Goal: Task Accomplishment & Management: Manage account settings

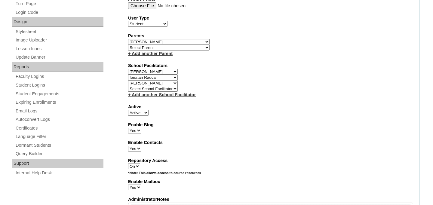
scroll to position [297, 0]
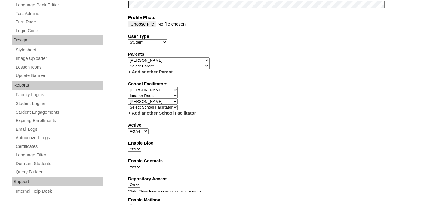
click at [156, 102] on select "Select School Facilitator [PERSON_NAME] [PERSON_NAME] [PERSON_NAME] [PERSON_NAM…" at bounding box center [153, 102] width 50 height 6
select select
click at [128, 99] on select "Select School Facilitator Marinela Carausu Emilian Cira Nadia Cira Ruhama Gafin…" at bounding box center [153, 102] width 50 height 6
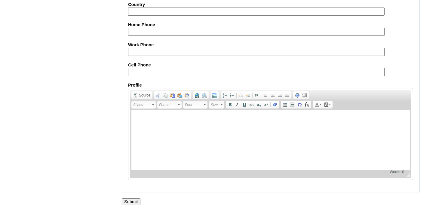
scroll to position [748, 0]
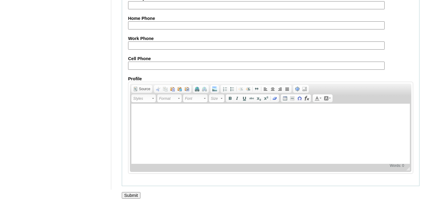
click at [132, 194] on input "Submit" at bounding box center [131, 195] width 19 height 7
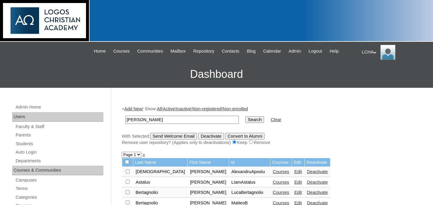
type input "[PERSON_NAME]"
click at [245, 116] on input "Search" at bounding box center [254, 119] width 19 height 7
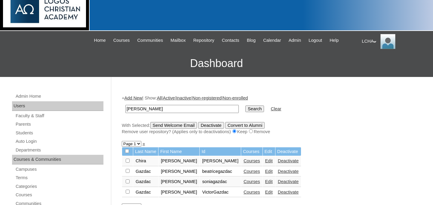
scroll to position [26, 0]
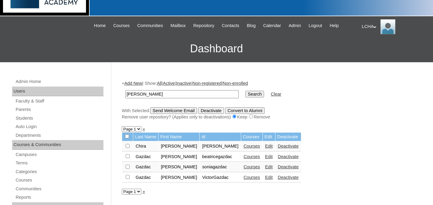
click at [244, 148] on link "Courses" at bounding box center [252, 146] width 17 height 5
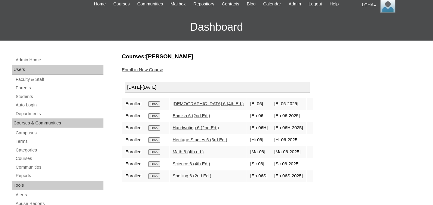
scroll to position [52, 0]
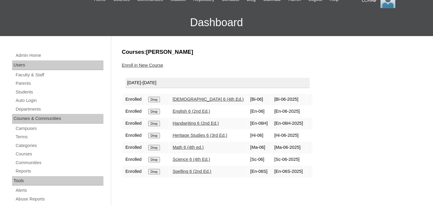
click at [138, 66] on link "Enroll in New Course" at bounding box center [143, 65] width 42 height 5
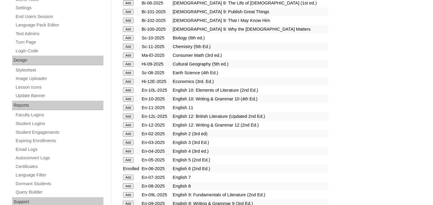
scroll to position [605, 0]
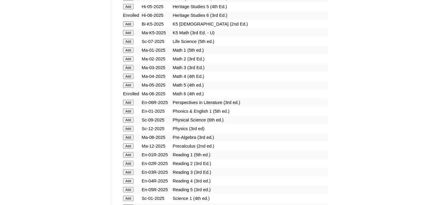
click at [126, 103] on input "Add" at bounding box center [128, 102] width 11 height 5
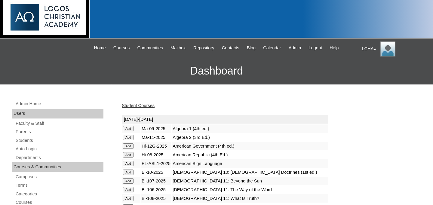
scroll to position [4, 0]
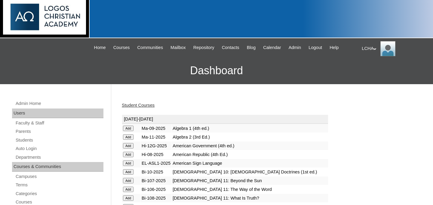
click at [150, 106] on link "Student Courses" at bounding box center [138, 105] width 33 height 5
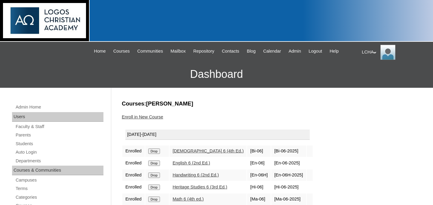
scroll to position [40, 0]
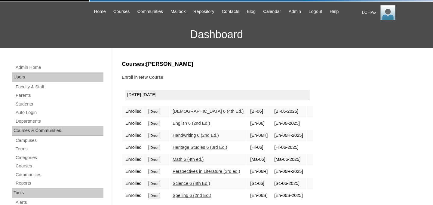
click at [306, 174] on td "[En-06R-2025]" at bounding box center [288, 171] width 35 height 11
click at [306, 173] on td "[En-06R-2025]" at bounding box center [288, 171] width 35 height 11
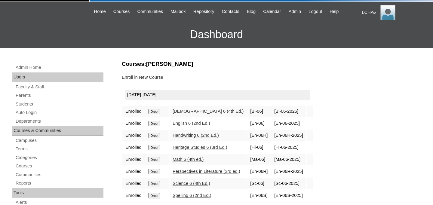
click at [247, 173] on td "Perspectives in Literature (3rd ed.)" at bounding box center [208, 171] width 77 height 11
copy tr "Perspectives in Literature (3rd ed.)"
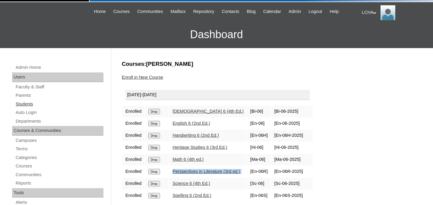
click at [30, 107] on link "Students" at bounding box center [59, 104] width 88 height 8
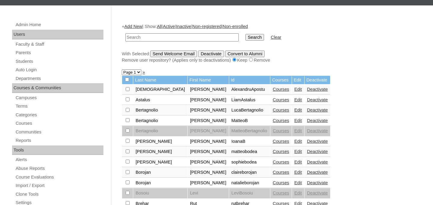
scroll to position [84, 0]
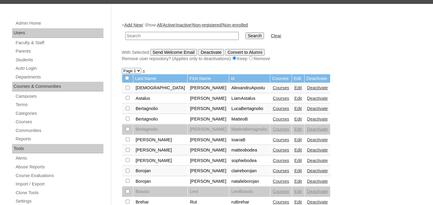
click at [273, 141] on link "Courses" at bounding box center [281, 139] width 17 height 5
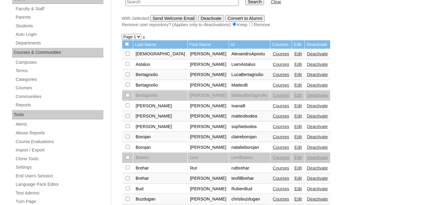
scroll to position [119, 0]
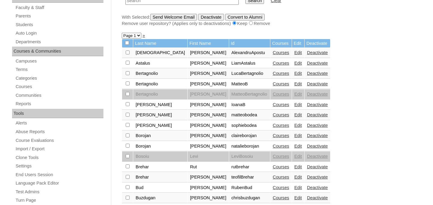
click at [294, 126] on link "Edit" at bounding box center [298, 125] width 8 height 5
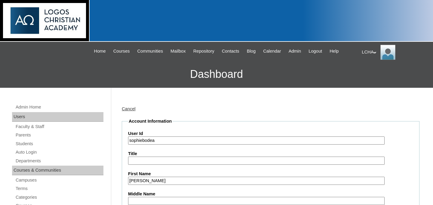
scroll to position [222, 0]
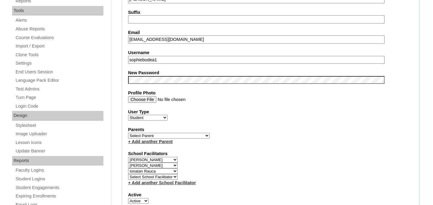
click at [163, 165] on select "Select School Facilitator Marinela Carausu Emilian Cira Nadia Cira Ruhama Gafin…" at bounding box center [153, 166] width 50 height 6
select select
click at [128, 163] on select "Select School Facilitator [PERSON_NAME] [PERSON_NAME] [PERSON_NAME] [PERSON_NAM…" at bounding box center [153, 166] width 50 height 6
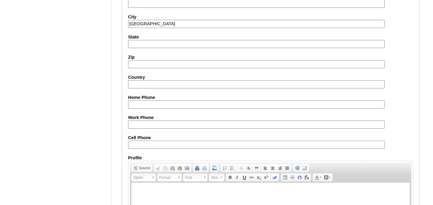
scroll to position [742, 0]
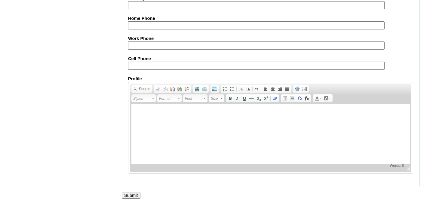
click at [133, 194] on input "Submit" at bounding box center [131, 195] width 19 height 7
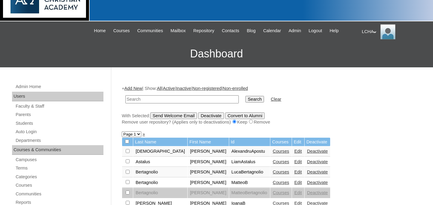
scroll to position [52, 0]
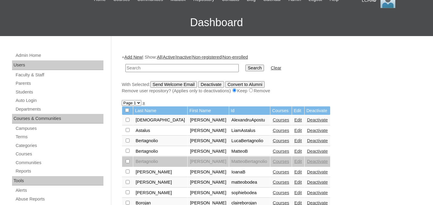
click at [294, 141] on link "Edit" at bounding box center [298, 140] width 8 height 5
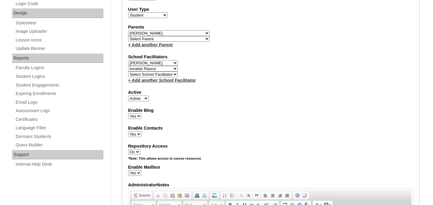
scroll to position [296, 0]
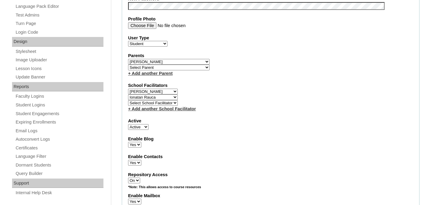
click at [165, 62] on select "Select Parent Astalus, Eliza Bertagnolio, Filippo Borojan, Eunice Brehar, Radu …" at bounding box center [169, 62] width 82 height 6
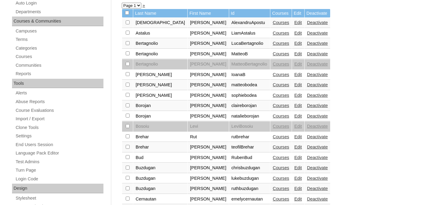
scroll to position [160, 0]
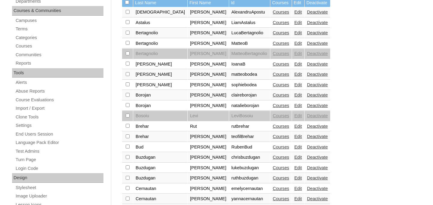
click at [294, 149] on link "Edit" at bounding box center [298, 147] width 8 height 5
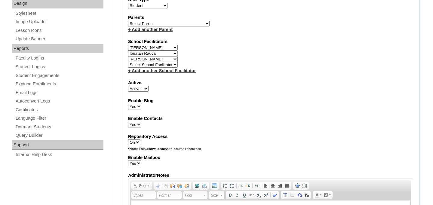
scroll to position [310, 0]
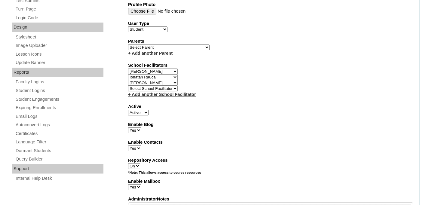
click at [158, 83] on select "Select School Facilitator [PERSON_NAME] [PERSON_NAME] [PERSON_NAME] [PERSON_NAM…" at bounding box center [153, 83] width 50 height 6
select select
click at [128, 80] on select "Select School Facilitator Marinela Carausu Emilian Cira Nadia Cira Ruhama Gafin…" at bounding box center [153, 83] width 50 height 6
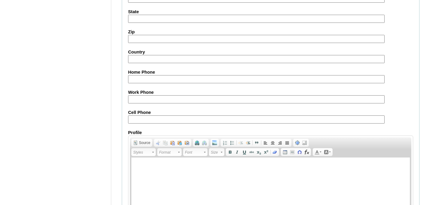
scroll to position [742, 0]
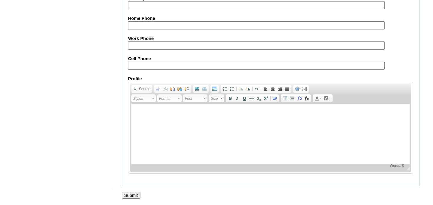
click at [129, 193] on input "Submit" at bounding box center [131, 195] width 19 height 7
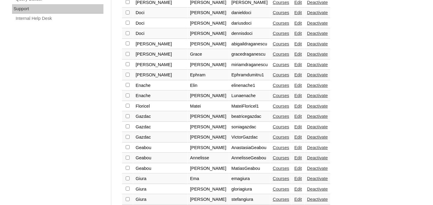
scroll to position [471, 0]
click at [294, 116] on link "Edit" at bounding box center [298, 116] width 8 height 5
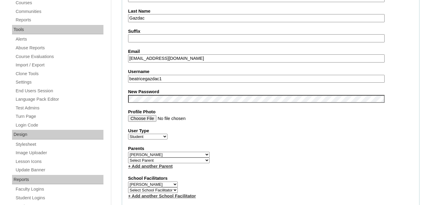
scroll to position [304, 0]
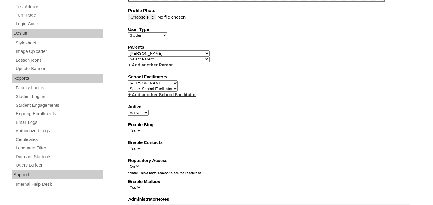
click at [165, 91] on select "Select School Facilitator [PERSON_NAME] Carausu [PERSON_NAME] [PERSON_NAME] [PE…" at bounding box center [153, 89] width 50 height 6
select select "98796"
click at [128, 86] on select "Select School Facilitator [PERSON_NAME] Carausu [PERSON_NAME] [PERSON_NAME] [PE…" at bounding box center [153, 89] width 50 height 6
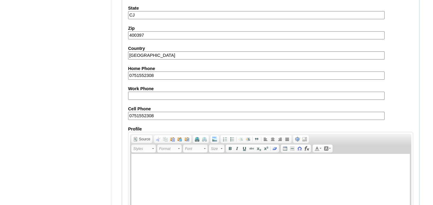
scroll to position [736, 0]
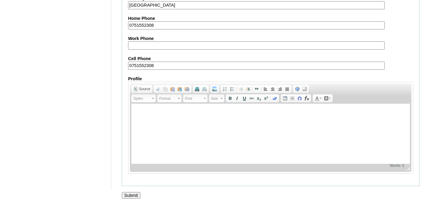
click at [136, 196] on input "Submit" at bounding box center [131, 195] width 19 height 7
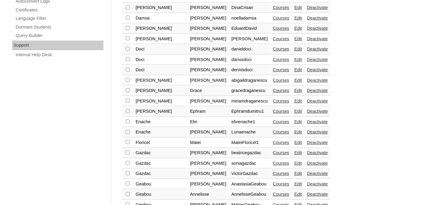
scroll to position [500, 0]
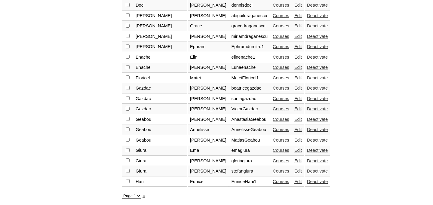
click at [294, 99] on link "Edit" at bounding box center [298, 98] width 8 height 5
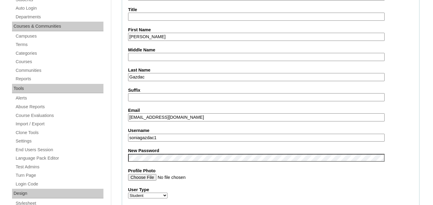
scroll to position [241, 0]
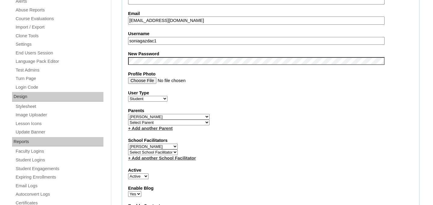
click at [160, 153] on select "Select School Facilitator Marinela Carausu Emilian Cira Nadia Cira Ruhama Gafin…" at bounding box center [153, 152] width 50 height 6
select select "98796"
click at [128, 150] on select "Select School Facilitator Marinela Carausu Emilian Cira Nadia Cira Ruhama Gafin…" at bounding box center [153, 152] width 50 height 6
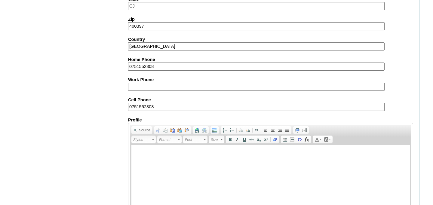
scroll to position [736, 0]
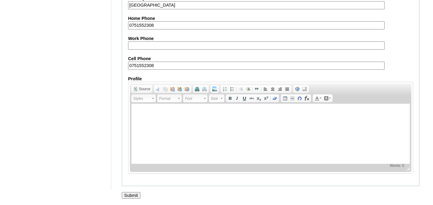
click at [132, 193] on input "Submit" at bounding box center [131, 195] width 19 height 7
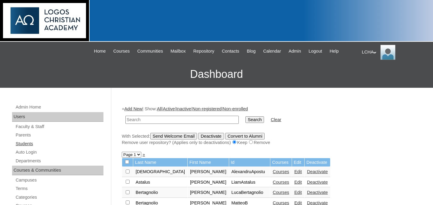
click at [32, 143] on link "Students" at bounding box center [59, 144] width 88 height 8
click at [293, 130] on div "+ Add New | Show: All | Active | Inactive | Non-registered | Non-enrolled Searc…" at bounding box center [271, 126] width 298 height 40
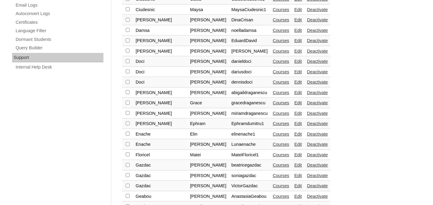
scroll to position [500, 0]
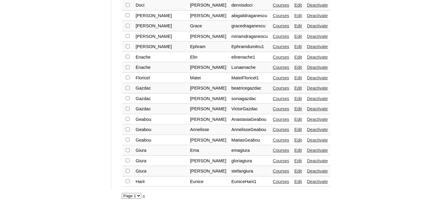
click at [144, 196] on link "»" at bounding box center [144, 195] width 2 height 5
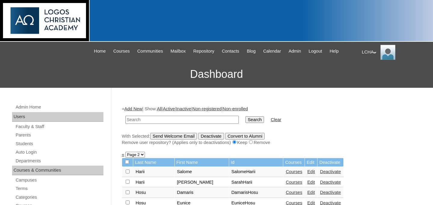
scroll to position [45, 0]
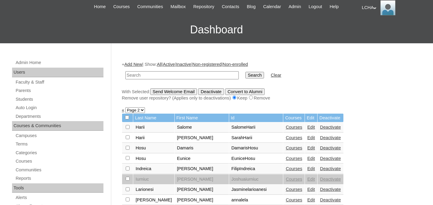
click at [307, 150] on link "Edit" at bounding box center [311, 148] width 8 height 5
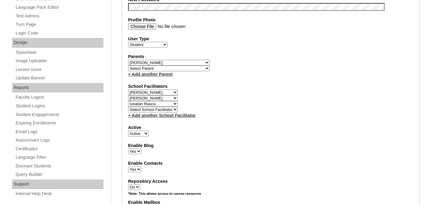
scroll to position [293, 0]
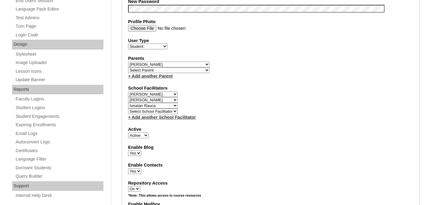
click at [175, 106] on select "Select School Facilitator [PERSON_NAME] [PERSON_NAME] [PERSON_NAME] [PERSON_NAM…" at bounding box center [153, 106] width 50 height 6
select select
click at [128, 103] on select "Select School Facilitator [PERSON_NAME] [PERSON_NAME] [PERSON_NAME] [PERSON_NAM…" at bounding box center [153, 106] width 50 height 6
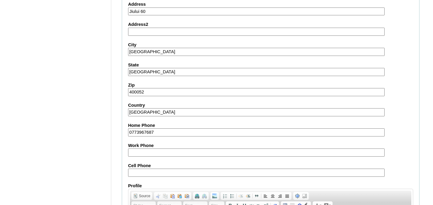
scroll to position [748, 0]
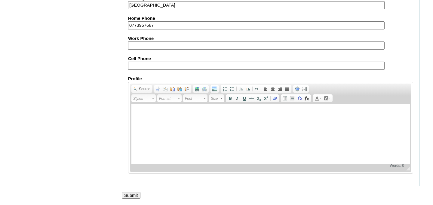
click at [131, 196] on input "Submit" at bounding box center [131, 195] width 19 height 7
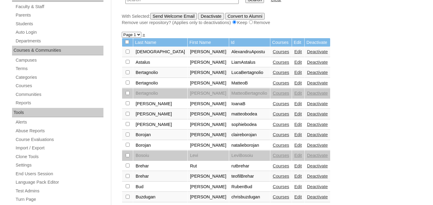
scroll to position [121, 0]
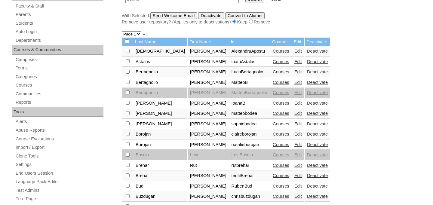
click at [294, 116] on link "Edit" at bounding box center [298, 113] width 8 height 5
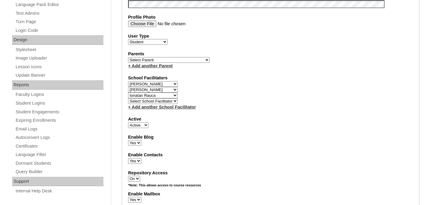
scroll to position [285, 0]
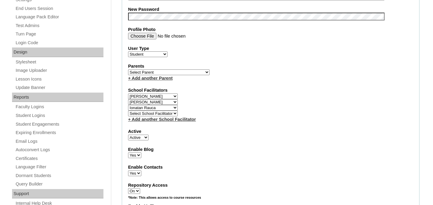
click at [175, 107] on select "Select School Facilitator Marinela Carausu Emilian Cira Nadia Cira Ruhama Gafin…" at bounding box center [153, 108] width 50 height 6
select select
click at [128, 105] on select "Select School Facilitator [PERSON_NAME] [PERSON_NAME] [PERSON_NAME] [PERSON_NAM…" at bounding box center [153, 108] width 50 height 6
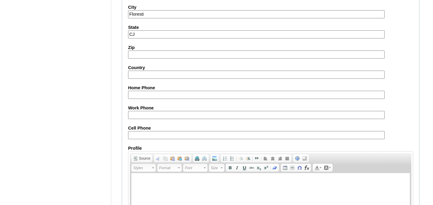
scroll to position [742, 0]
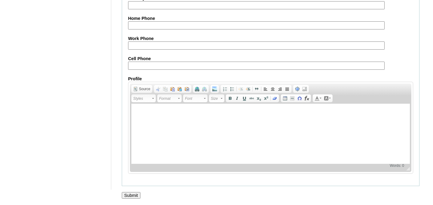
click at [136, 196] on input "Submit" at bounding box center [131, 195] width 19 height 7
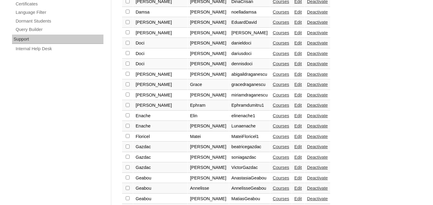
scroll to position [500, 0]
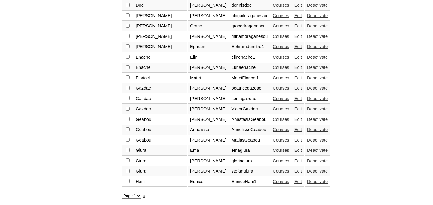
click at [145, 194] on link "»" at bounding box center [144, 195] width 2 height 5
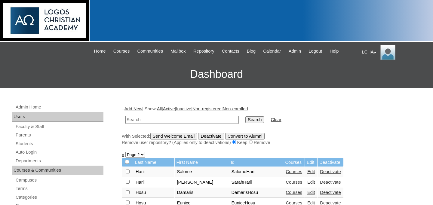
scroll to position [76, 0]
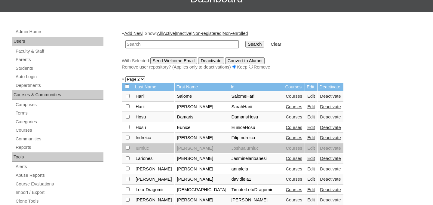
click at [307, 138] on link "Edit" at bounding box center [311, 137] width 8 height 5
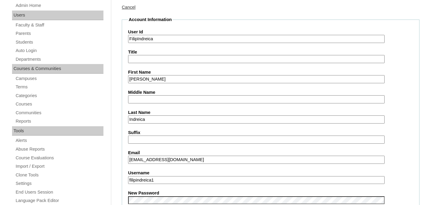
scroll to position [311, 0]
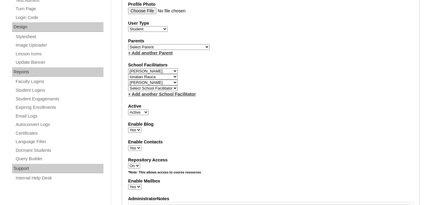
click at [174, 76] on select "Select School Facilitator [PERSON_NAME] [PERSON_NAME] [PERSON_NAME] [PERSON_NAM…" at bounding box center [153, 77] width 50 height 6
select select
click at [128, 74] on select "Select School Facilitator [PERSON_NAME] [PERSON_NAME] [PERSON_NAME] [PERSON_NAM…" at bounding box center [153, 77] width 50 height 6
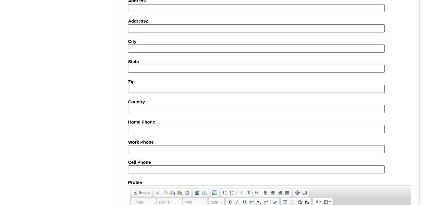
scroll to position [742, 0]
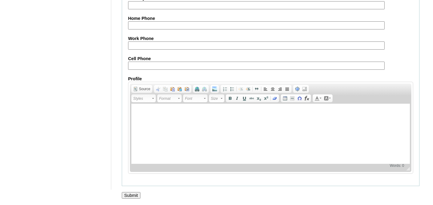
click at [134, 193] on input "Submit" at bounding box center [131, 195] width 19 height 7
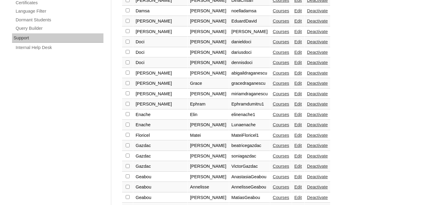
scroll to position [500, 0]
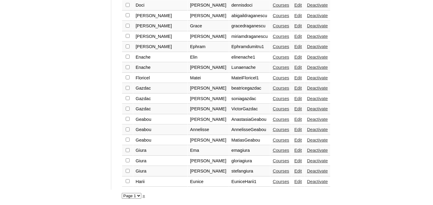
click at [145, 196] on link "»" at bounding box center [144, 195] width 2 height 5
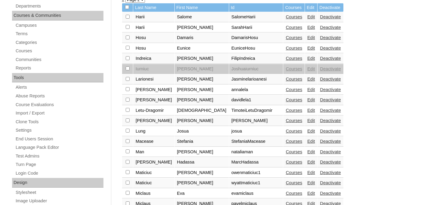
scroll to position [160, 0]
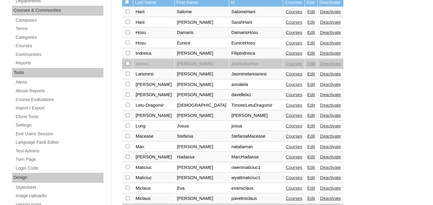
click at [307, 127] on link "Edit" at bounding box center [311, 126] width 8 height 5
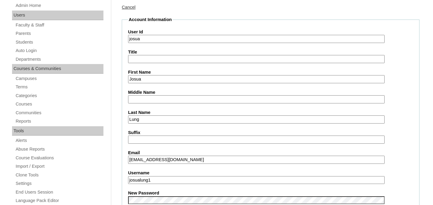
scroll to position [280, 0]
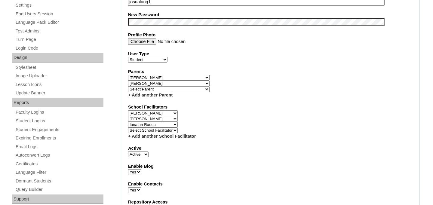
click at [173, 124] on select "Select School Facilitator Marinela Carausu Emilian Cira Nadia Cira Ruhama Gafin…" at bounding box center [153, 125] width 50 height 6
select select
click at [128, 122] on select "Select School Facilitator Marinela Carausu Emilian Cira Nadia Cira Ruhama Gafin…" at bounding box center [153, 125] width 50 height 6
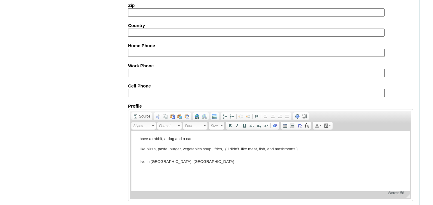
scroll to position [754, 0]
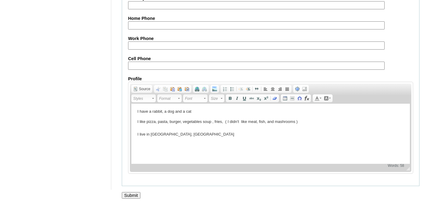
click at [133, 194] on input "Submit" at bounding box center [131, 195] width 19 height 7
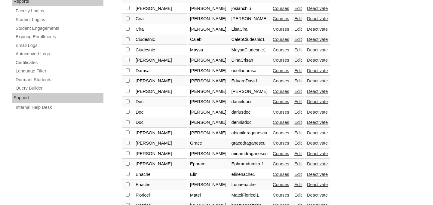
scroll to position [500, 0]
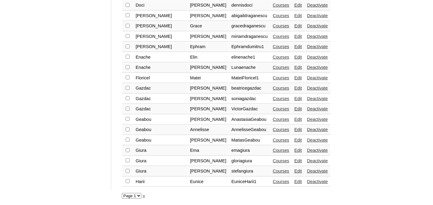
click at [144, 196] on link "»" at bounding box center [144, 195] width 2 height 5
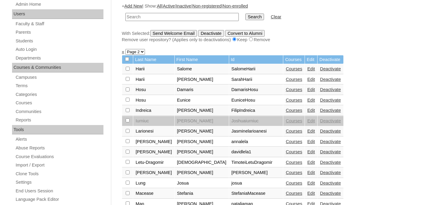
scroll to position [166, 0]
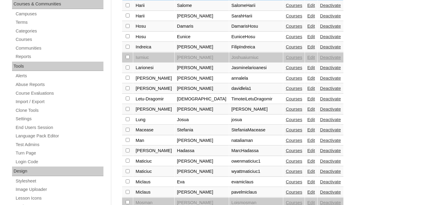
click at [307, 132] on link "Edit" at bounding box center [311, 130] width 8 height 5
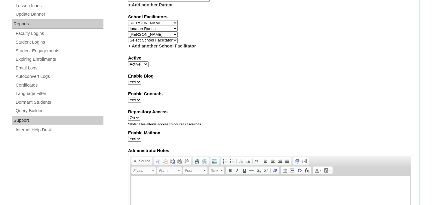
scroll to position [275, 0]
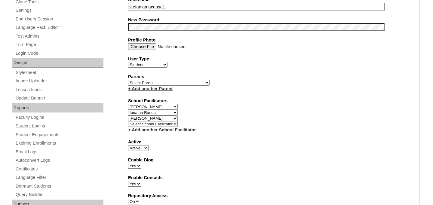
click at [166, 112] on select "Select School Facilitator Marinela Carausu Emilian Cira Nadia Cira Ruhama Gafin…" at bounding box center [153, 113] width 50 height 6
select select
click at [128, 110] on select "Select School Facilitator Marinela Carausu Emilian Cira Nadia Cira Ruhama Gafin…" at bounding box center [153, 113] width 50 height 6
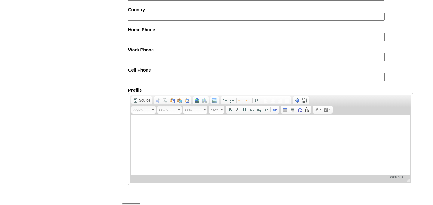
scroll to position [742, 0]
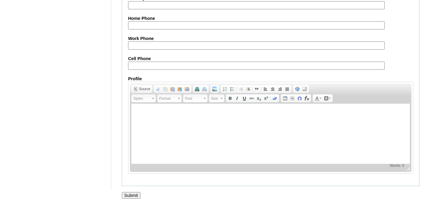
click at [134, 198] on input "Submit" at bounding box center [131, 195] width 19 height 7
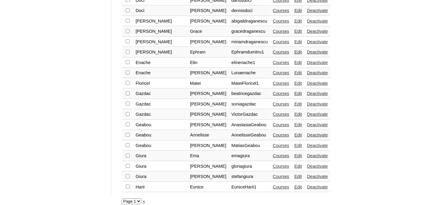
scroll to position [500, 0]
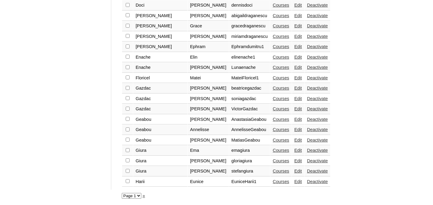
click at [144, 198] on link "»" at bounding box center [144, 195] width 2 height 5
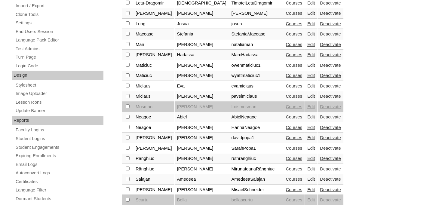
scroll to position [264, 0]
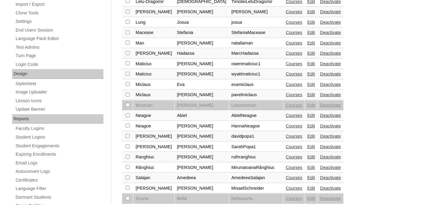
click at [307, 44] on link "Edit" at bounding box center [311, 43] width 8 height 5
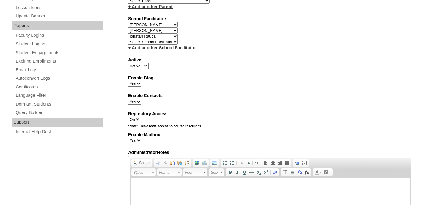
scroll to position [357, 0]
click at [169, 30] on select "Select School Facilitator [PERSON_NAME] [PERSON_NAME] [PERSON_NAME] [PERSON_NAM…" at bounding box center [153, 31] width 50 height 6
select select
click at [128, 28] on select "Select School Facilitator [PERSON_NAME] [PERSON_NAME] [PERSON_NAME] [PERSON_NAM…" at bounding box center [153, 31] width 50 height 6
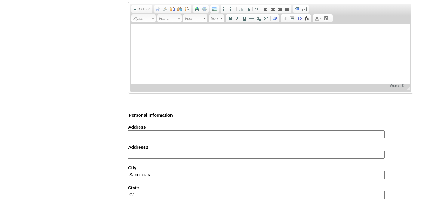
scroll to position [742, 0]
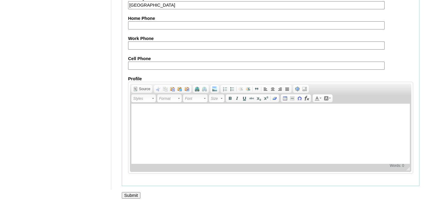
click at [131, 194] on input "Submit" at bounding box center [131, 195] width 19 height 7
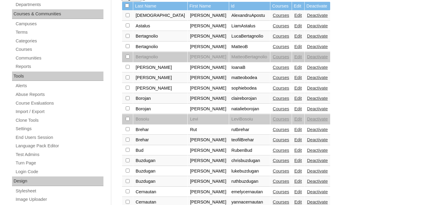
scroll to position [500, 0]
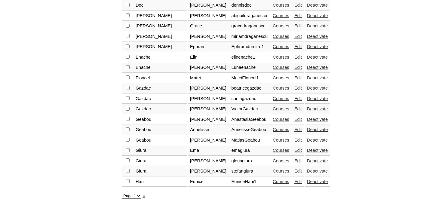
click at [145, 196] on link "»" at bounding box center [144, 195] width 2 height 5
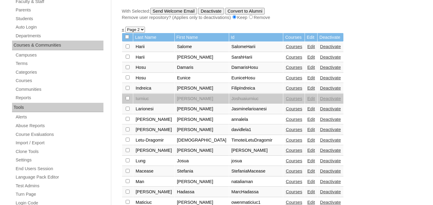
scroll to position [127, 0]
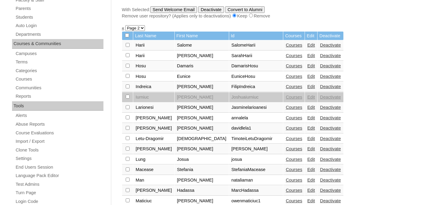
click at [307, 193] on link "Edit" at bounding box center [311, 190] width 8 height 5
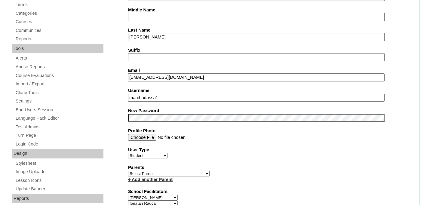
scroll to position [217, 0]
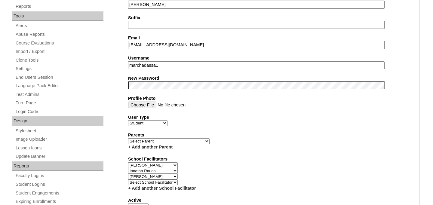
click at [174, 178] on select "Select School Facilitator Marinela Carausu Emilian Cira Nadia Cira Ruhama Gafin…" at bounding box center [153, 177] width 50 height 6
select select
click at [128, 174] on select "Select School Facilitator Marinela Carausu Emilian Cira Nadia Cira Ruhama Gafin…" at bounding box center [153, 177] width 50 height 6
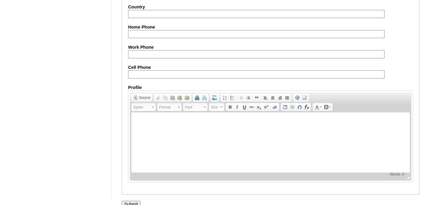
scroll to position [742, 0]
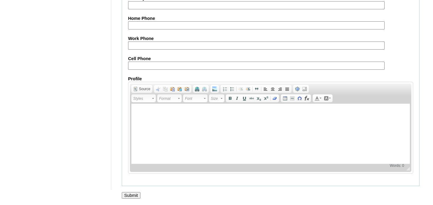
click at [132, 193] on input "Submit" at bounding box center [131, 195] width 19 height 7
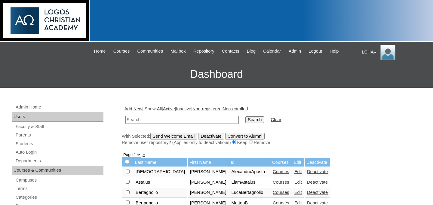
click at [145, 119] on input "text" at bounding box center [181, 120] width 113 height 8
click at [134, 109] on link "Add New" at bounding box center [134, 108] width 18 height 5
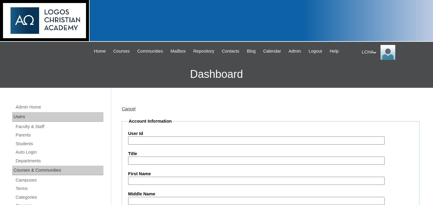
click at [140, 139] on input "User Id" at bounding box center [256, 141] width 257 height 8
type input "NathanaelBut"
click at [144, 180] on input "First Name" at bounding box center [256, 181] width 257 height 8
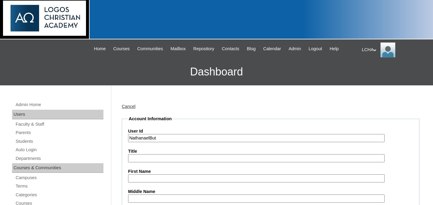
scroll to position [80, 0]
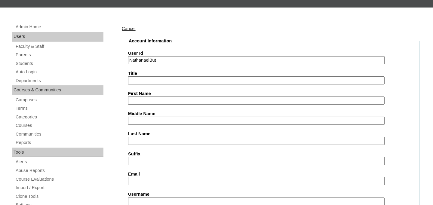
click at [151, 60] on input "NathanaelBut" at bounding box center [256, 60] width 257 height 8
click at [153, 95] on label "First Name" at bounding box center [270, 94] width 285 height 6
click at [153, 97] on input "First Name" at bounding box center [256, 101] width 257 height 8
paste input "NathanaelBut"
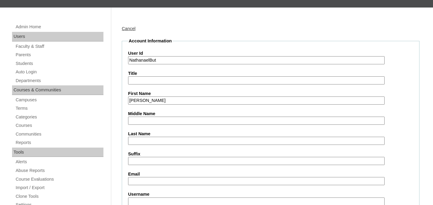
type input "[PERSON_NAME]"
paste input "But"
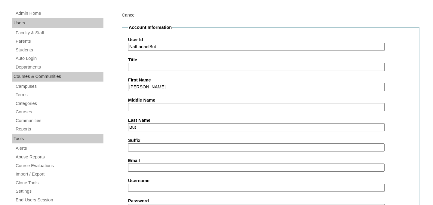
scroll to position [108, 0]
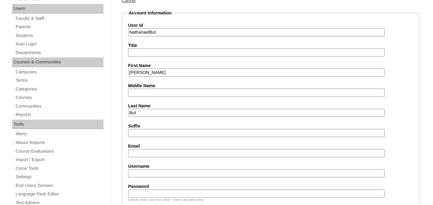
type input "But"
click at [148, 171] on input "Username" at bounding box center [256, 174] width 257 height 8
paste input "But"
click at [153, 34] on input "NathanaelBut" at bounding box center [256, 32] width 257 height 8
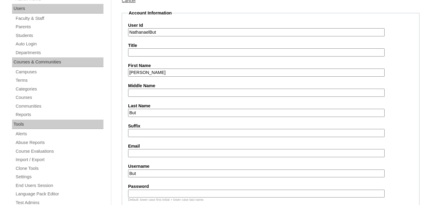
click at [153, 34] on input "NathanaelBut" at bounding box center [256, 32] width 257 height 8
click at [148, 175] on input "But" at bounding box center [256, 174] width 257 height 8
paste input "Nathanael"
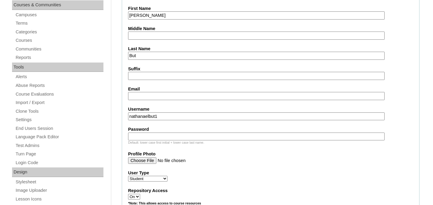
scroll to position [171, 0]
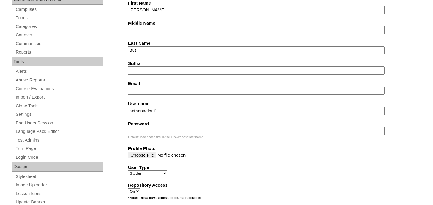
type input "nathanaelbut1"
click at [146, 129] on input "Password" at bounding box center [256, 131] width 257 height 8
type input "logos123"
click at [252, 166] on label "User Type" at bounding box center [270, 168] width 285 height 6
click at [168, 171] on select "Faculty Staff Student Parents School Facilitators" at bounding box center [147, 174] width 39 height 6
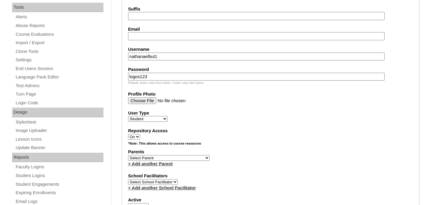
scroll to position [243, 0]
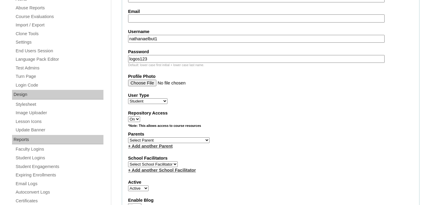
click at [173, 165] on select "Select School Facilitator Marinela Carausu Emilian Cira Nadia Cira Ruhama Gafin…" at bounding box center [153, 165] width 50 height 6
click at [166, 163] on select "Select School Facilitator Marinela Carausu Emilian Cira Nadia Cira Ruhama Gafin…" at bounding box center [153, 165] width 50 height 6
select select "98796"
click at [128, 162] on select "Select School Facilitator Marinela Carausu Emilian Cira Nadia Cira Ruhama Gafin…" at bounding box center [153, 165] width 50 height 6
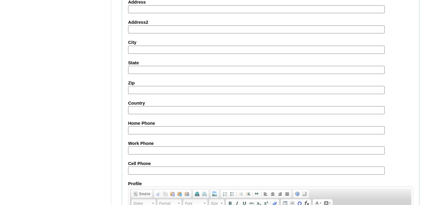
scroll to position [729, 0]
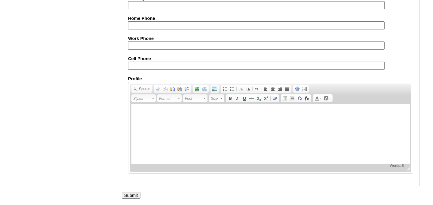
click at [137, 195] on input "Submit" at bounding box center [131, 195] width 19 height 7
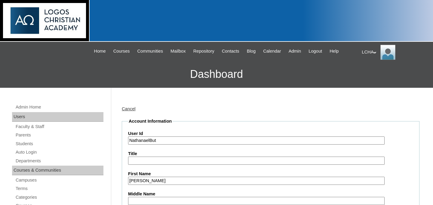
select select "98796"
click at [30, 138] on link "Parents" at bounding box center [59, 135] width 88 height 8
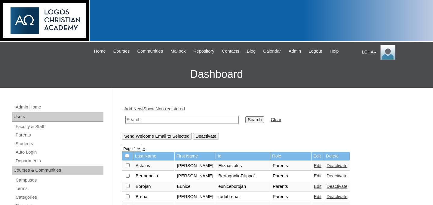
click at [141, 111] on link "Add New" at bounding box center [134, 108] width 18 height 5
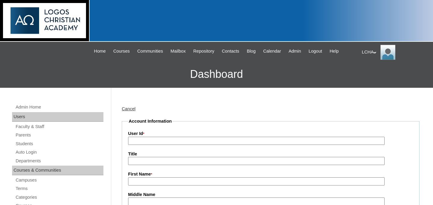
click at [149, 142] on input "User Id *" at bounding box center [256, 141] width 257 height 8
type input "But"
type input "butligia"
type input "But"
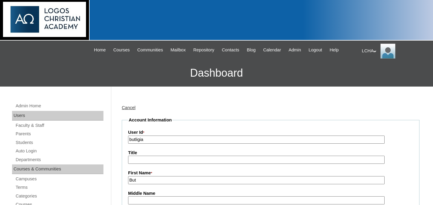
scroll to position [120, 0]
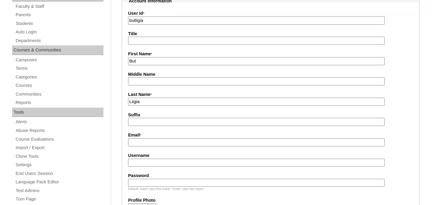
type input "Liigia"
paste input "But [PERSON_NAME] [EMAIL_ADDRESS][DOMAIN_NAME]"
type input "[EMAIL_ADDRESS][DOMAIN_NAME]"
type input "butligia1"
type input "Logos123"
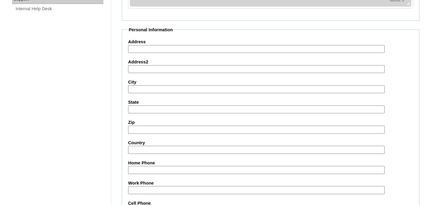
scroll to position [626, 0]
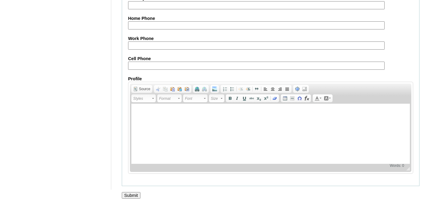
click at [127, 195] on input "Submit" at bounding box center [131, 195] width 19 height 7
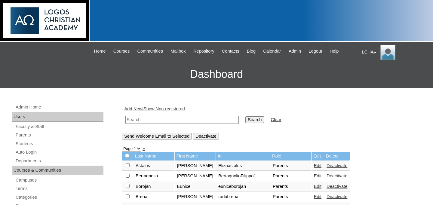
click at [133, 109] on link "Add New" at bounding box center [134, 108] width 18 height 5
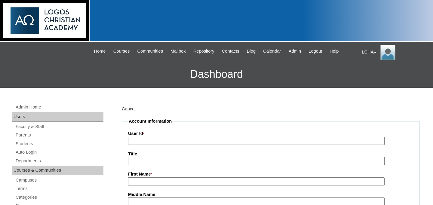
click at [139, 140] on input "User Id *" at bounding box center [256, 141] width 257 height 8
type input "NathanaelBut"
click at [159, 177] on label "First Name *" at bounding box center [270, 174] width 285 height 7
click at [159, 177] on input "First Name *" at bounding box center [256, 181] width 257 height 8
type input "B"
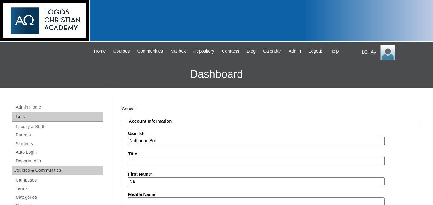
type input "Nathanael"
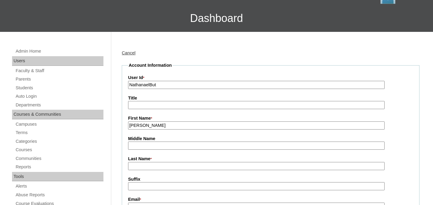
scroll to position [114, 0]
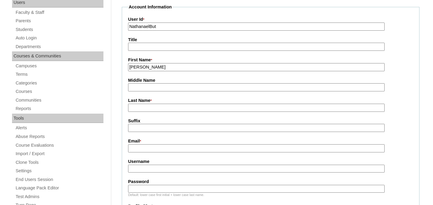
click at [143, 106] on input "Last Name *" at bounding box center [256, 108] width 257 height 8
type input "But"
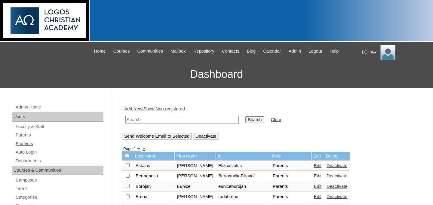
click at [27, 142] on link "Students" at bounding box center [59, 144] width 88 height 8
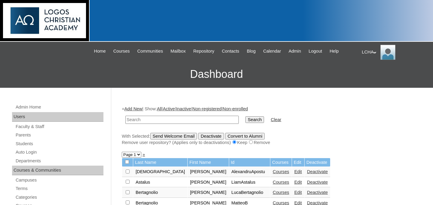
click at [134, 109] on link "Add New" at bounding box center [134, 108] width 18 height 5
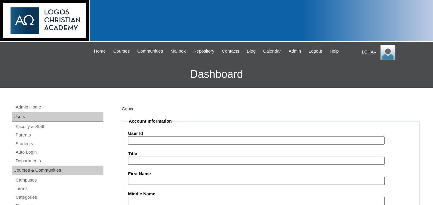
click at [146, 141] on input "User Id" at bounding box center [256, 141] width 257 height 8
type input "but"
click at [30, 144] on link "Students" at bounding box center [59, 144] width 88 height 8
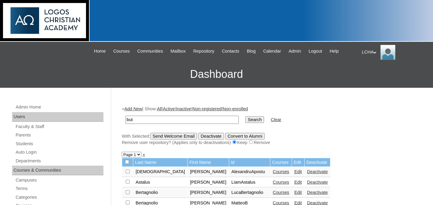
type input "but"
click at [245, 116] on input "Search" at bounding box center [254, 119] width 19 height 7
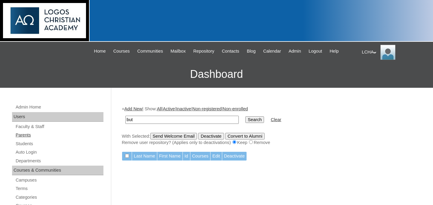
click at [27, 135] on link "Parents" at bounding box center [59, 135] width 88 height 8
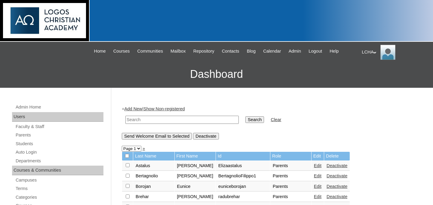
click at [135, 122] on input "text" at bounding box center [181, 120] width 113 height 8
type input "but"
click at [245, 116] on input "Search" at bounding box center [254, 119] width 19 height 7
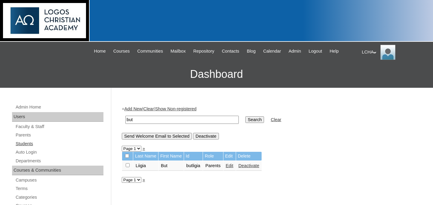
click at [28, 143] on link "Students" at bounding box center [59, 144] width 88 height 8
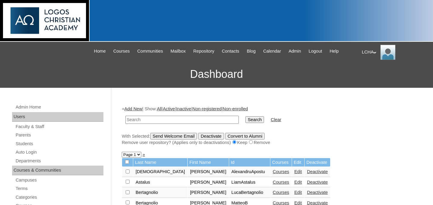
click at [142, 119] on input "text" at bounding box center [181, 120] width 113 height 8
type input "[PERSON_NAME]"
click at [245, 116] on input "Search" at bounding box center [254, 119] width 19 height 7
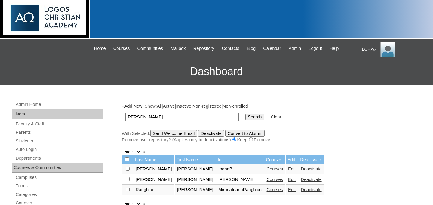
scroll to position [4, 0]
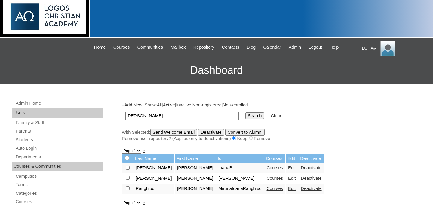
click at [301, 169] on link "Deactivate" at bounding box center [311, 167] width 21 height 5
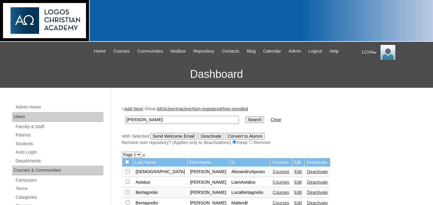
type input "[PERSON_NAME]"
click at [245, 116] on input "Search" at bounding box center [254, 119] width 19 height 7
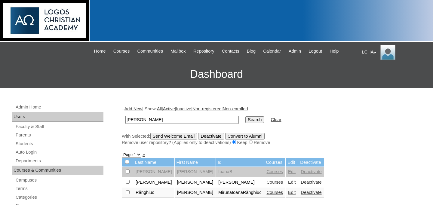
click at [149, 118] on input "[PERSON_NAME]" at bounding box center [181, 120] width 113 height 8
click at [26, 143] on link "Students" at bounding box center [59, 144] width 88 height 8
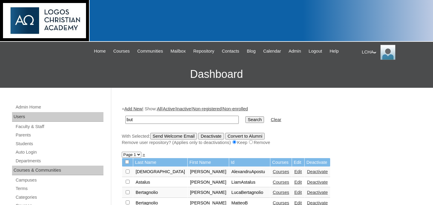
type input "but"
click at [245, 116] on input "Search" at bounding box center [254, 119] width 19 height 7
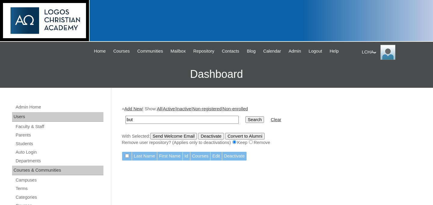
click at [138, 110] on link "Add New" at bounding box center [134, 108] width 18 height 5
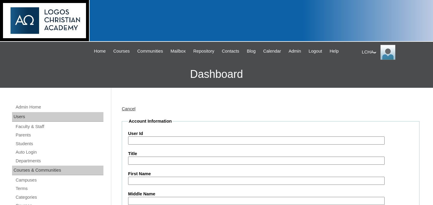
click at [140, 141] on input "User Id" at bounding box center [256, 141] width 257 height 8
paste input "but"
click at [145, 140] on input "nathanaelbut" at bounding box center [256, 141] width 257 height 8
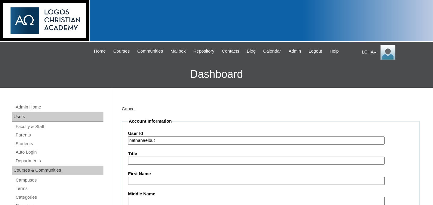
type input "nathanaelbut"
paste input "nathanaelbut"
type input "[PERSON_NAME]"
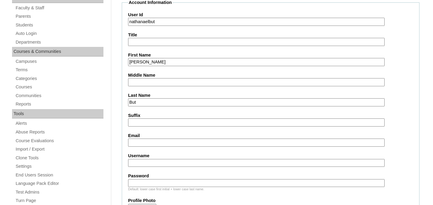
type input "But"
paste input "nathanaelbut"
type input "nathanaelbut1"
type input "logos123"
click at [401, 177] on label "Password" at bounding box center [270, 176] width 285 height 6
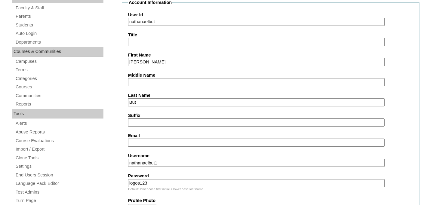
click at [385, 179] on input "logos123" at bounding box center [256, 183] width 257 height 8
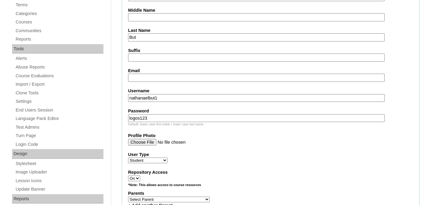
scroll to position [244, 0]
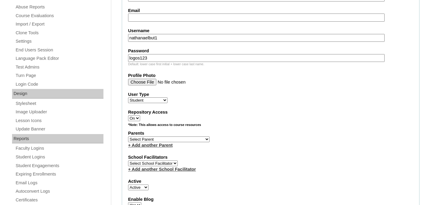
click at [169, 140] on select "Select Parent Astalus, Eliza Bertagnolio, Filippo Borojan, Eunice Brehar, Radu …" at bounding box center [169, 140] width 82 height 6
select select "98938"
click at [128, 137] on select "Select Parent Astalus, Eliza Bertagnolio, Filippo Borojan, Eunice Brehar, Radu …" at bounding box center [169, 140] width 82 height 6
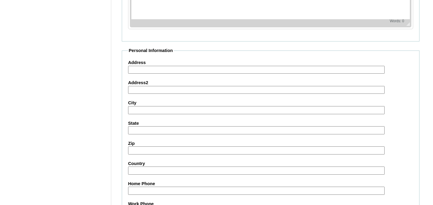
scroll to position [583, 0]
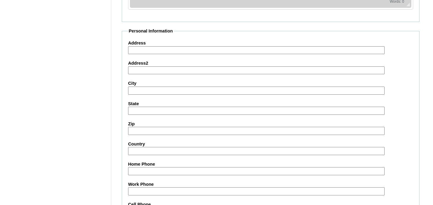
click at [144, 51] on input "Address" at bounding box center [256, 50] width 257 height 8
type input "C"
type input "Somesu Rece"
paste input "Somesu Rece"
type input "Somesu Rece"
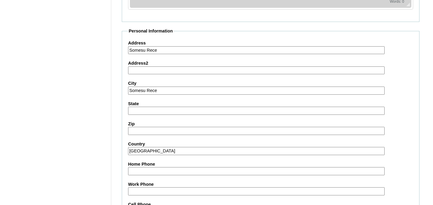
type input "[GEOGRAPHIC_DATA]"
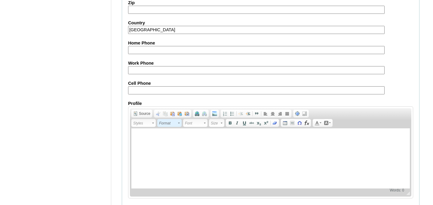
scroll to position [729, 0]
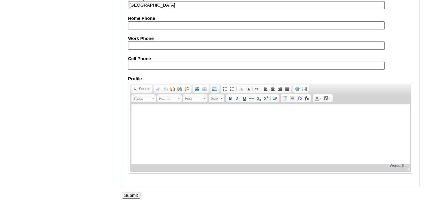
click at [131, 194] on input "Submit" at bounding box center [131, 195] width 19 height 7
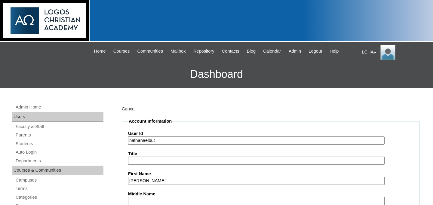
select select "98938"
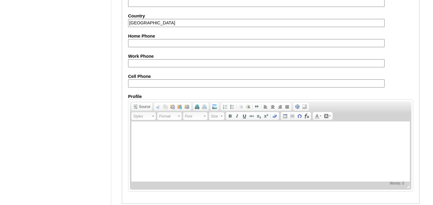
scroll to position [690, 0]
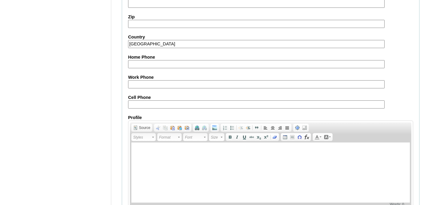
click at [137, 63] on input "Home Phone" at bounding box center [256, 64] width 257 height 8
type input "0749147581"
type input "EMILIAN"
type input "CIRA"
type input "[EMAIL_ADDRESS][DOMAIN_NAME]"
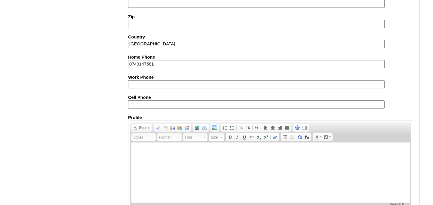
type input "Sanatoriului 24"
type input "[GEOGRAPHIC_DATA]"
type input "400052"
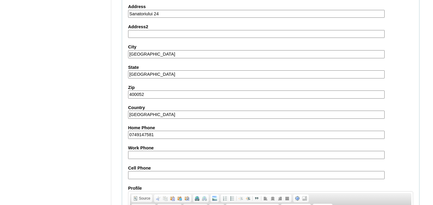
click at [153, 137] on input "0749147581" at bounding box center [256, 135] width 257 height 8
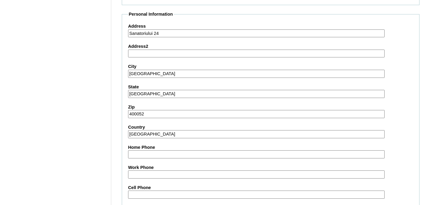
scroll to position [572, 0]
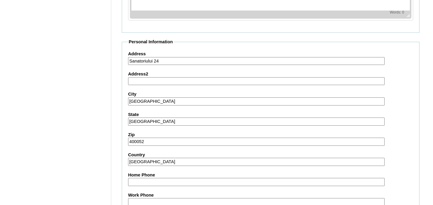
click at [153, 64] on input "Sanatoriului 24" at bounding box center [256, 61] width 257 height 8
click at [146, 100] on input "[GEOGRAPHIC_DATA]" at bounding box center [256, 101] width 257 height 8
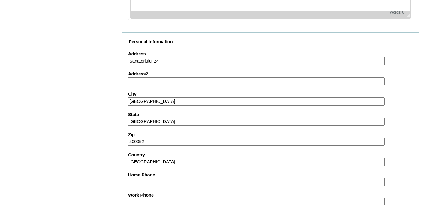
click at [146, 100] on input "[GEOGRAPHIC_DATA]" at bounding box center [256, 101] width 257 height 8
type input "Somesu Rece"
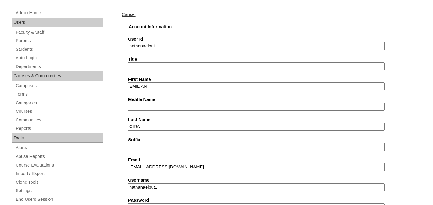
scroll to position [93, 0]
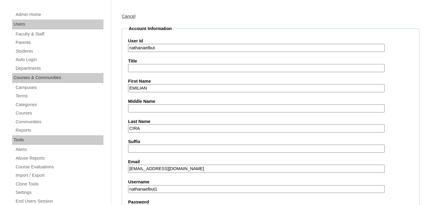
click at [146, 90] on input "EMILIAN" at bounding box center [256, 88] width 257 height 8
type input "B"
type input "[PERSON_NAME]"
click at [153, 129] on input "CIRA" at bounding box center [256, 129] width 257 height 8
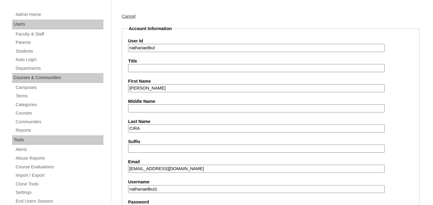
click at [153, 129] on input "CIRA" at bounding box center [256, 129] width 257 height 8
type input "But"
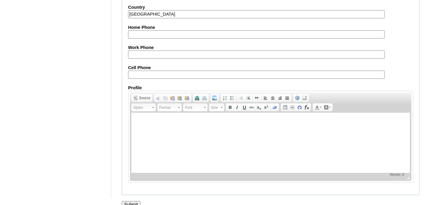
scroll to position [729, 0]
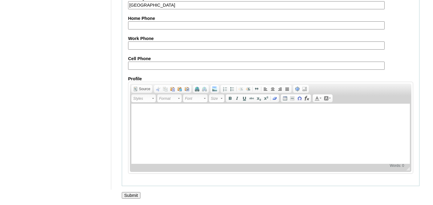
click at [137, 196] on input "Submit" at bounding box center [131, 195] width 19 height 7
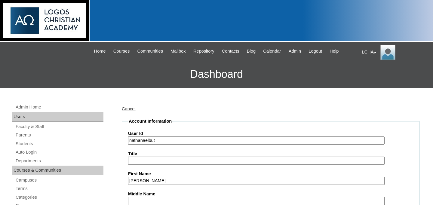
select select "98938"
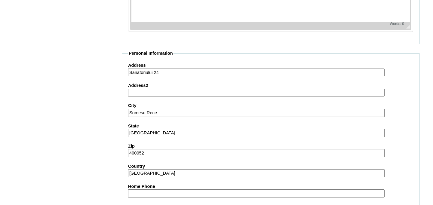
scroll to position [553, 0]
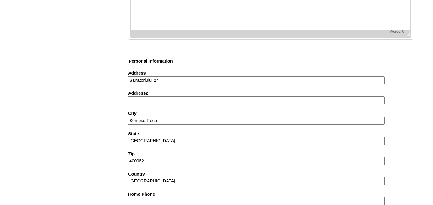
click at [137, 179] on input "[GEOGRAPHIC_DATA]" at bounding box center [256, 181] width 257 height 8
click at [137, 179] on input "Romania" at bounding box center [256, 181] width 257 height 8
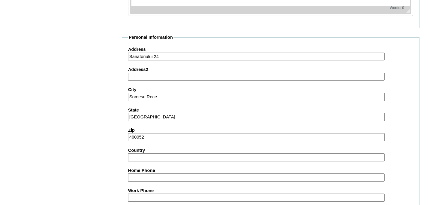
scroll to position [503, 0]
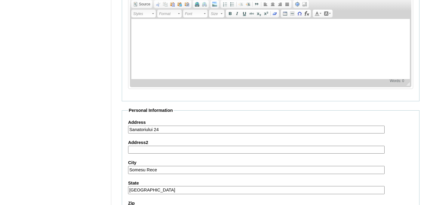
click at [150, 131] on input "Sanatoriului 24" at bounding box center [256, 130] width 257 height 8
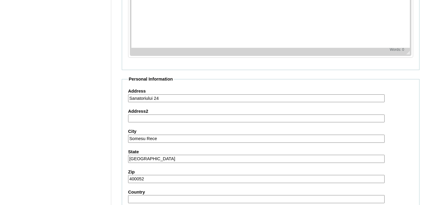
scroll to position [550, 0]
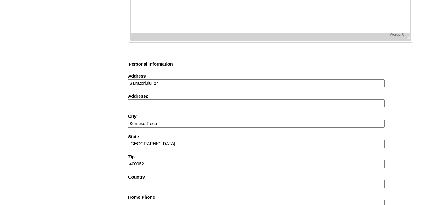
click at [168, 85] on input "Sanatoriului 24" at bounding box center [256, 83] width 257 height 8
click at [197, 174] on label "Country" at bounding box center [270, 177] width 285 height 6
click at [197, 180] on input "Country" at bounding box center [256, 184] width 257 height 8
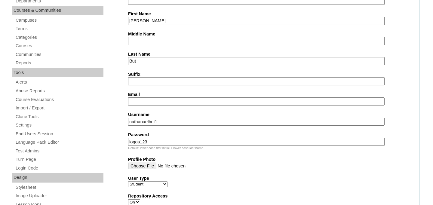
scroll to position [149, 0]
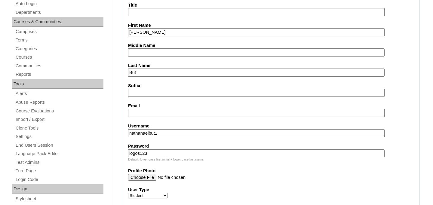
click at [148, 114] on input "Email" at bounding box center [256, 113] width 257 height 8
paste input "Somesu Rece"
type input "Somesu Rece"
paste input "But Ligia me_ligia@yahoo.com"
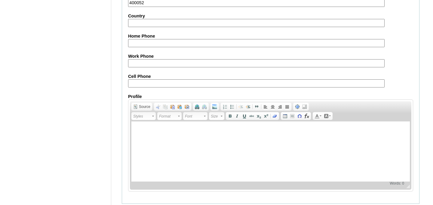
scroll to position [729, 0]
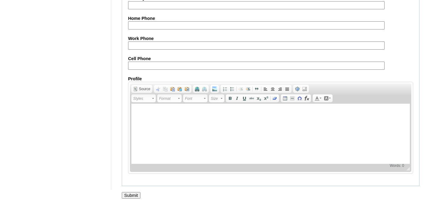
type input "me_ligia@yahoo.com"
click at [134, 195] on input "Submit" at bounding box center [131, 195] width 19 height 7
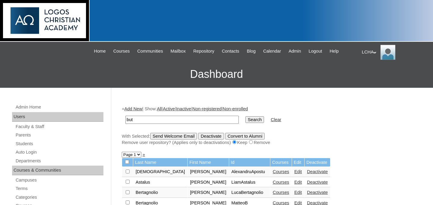
type input "but"
click at [245, 116] on input "Search" at bounding box center [254, 119] width 19 height 7
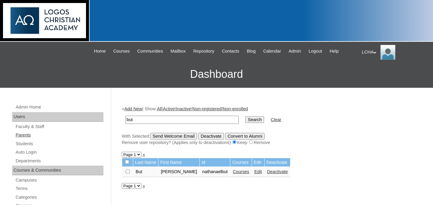
click at [27, 134] on link "Parents" at bounding box center [59, 135] width 88 height 8
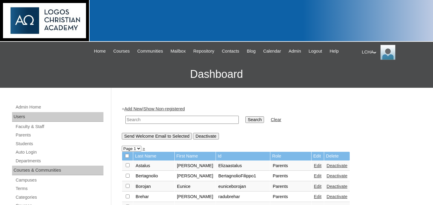
click at [158, 122] on input "text" at bounding box center [181, 120] width 113 height 8
type input "but"
click at [245, 116] on input "Search" at bounding box center [254, 119] width 19 height 7
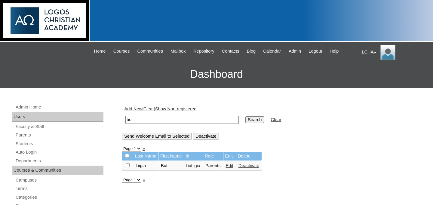
click at [233, 167] on link "Edit" at bounding box center [230, 165] width 8 height 5
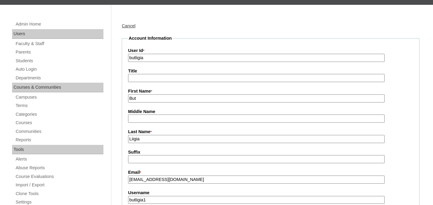
scroll to position [96, 0]
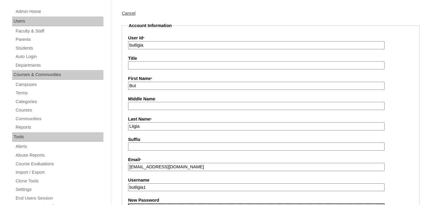
click at [139, 82] on input "But" at bounding box center [256, 86] width 257 height 8
type input "[PERSON_NAME]"
type input "But"
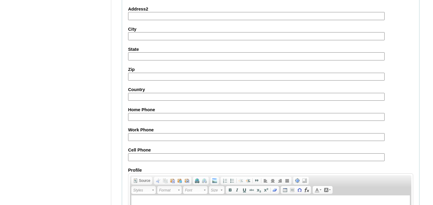
scroll to position [604, 0]
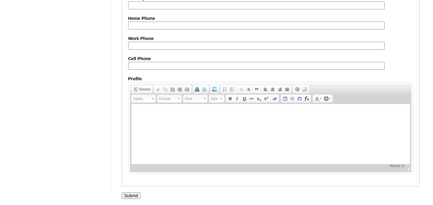
click at [131, 195] on input "Submit" at bounding box center [131, 196] width 19 height 7
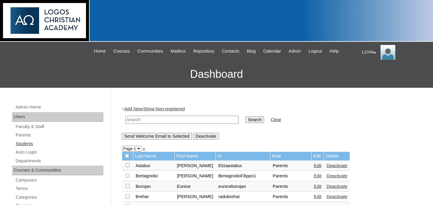
click at [29, 142] on link "Students" at bounding box center [59, 144] width 88 height 8
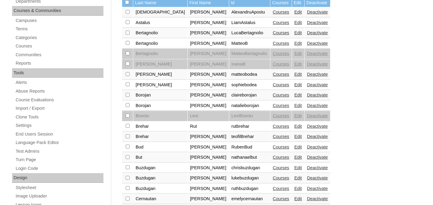
scroll to position [164, 0]
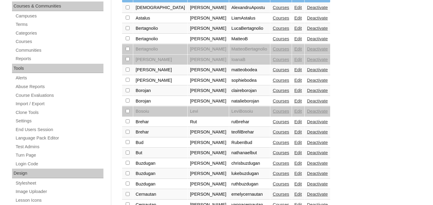
click at [294, 155] on link "Edit" at bounding box center [298, 152] width 8 height 5
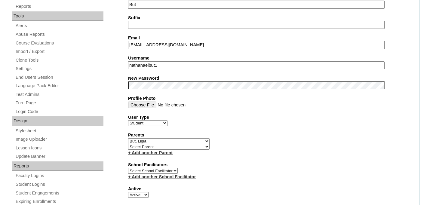
scroll to position [222, 0]
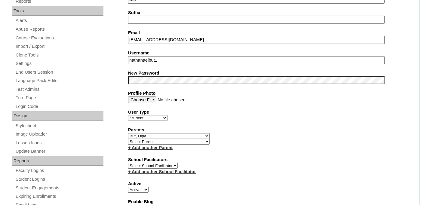
click at [164, 134] on select "Select [PERSON_NAME], [PERSON_NAME], [PERSON_NAME], [PERSON_NAME], [PERSON_NAME…" at bounding box center [169, 136] width 82 height 6
click at [128, 134] on select "Select [PERSON_NAME], [PERSON_NAME], [PERSON_NAME], [PERSON_NAME], [PERSON_NAME…" at bounding box center [169, 136] width 82 height 6
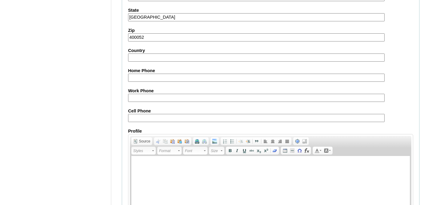
scroll to position [731, 0]
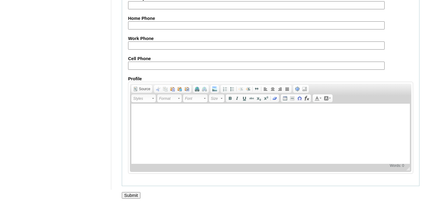
click at [131, 194] on input "Submit" at bounding box center [131, 195] width 19 height 7
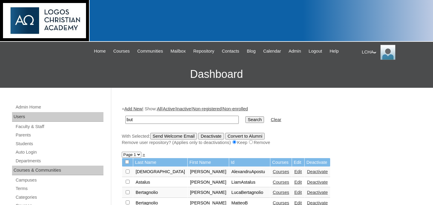
type input "but"
click at [245, 116] on input "Search" at bounding box center [254, 119] width 19 height 7
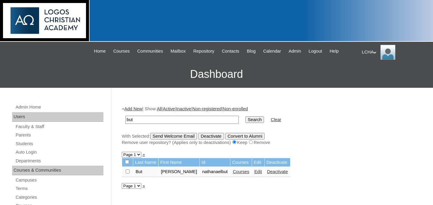
click at [205, 174] on td "nathanaelbut" at bounding box center [215, 172] width 30 height 10
copy td "nathanaelbut"
click at [32, 147] on link "Students" at bounding box center [59, 144] width 88 height 8
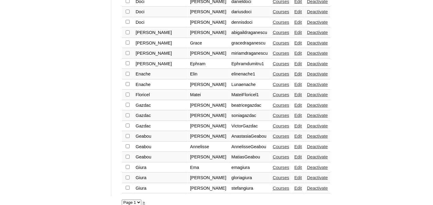
scroll to position [500, 0]
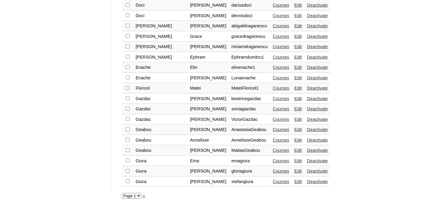
click at [145, 196] on link "»" at bounding box center [144, 195] width 2 height 5
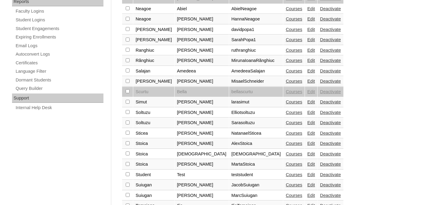
scroll to position [379, 0]
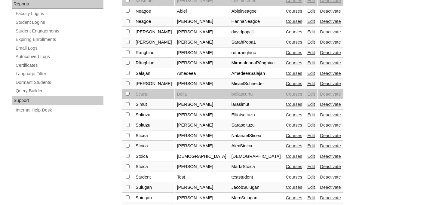
click at [307, 63] on link "Edit" at bounding box center [311, 62] width 8 height 5
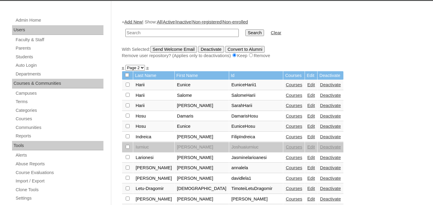
scroll to position [90, 0]
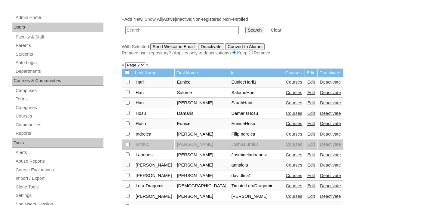
click at [148, 65] on link "»" at bounding box center [147, 65] width 2 height 5
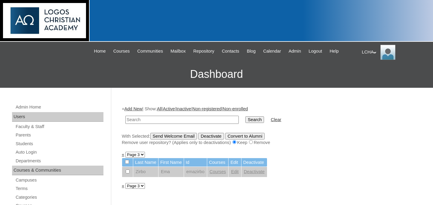
click at [123, 156] on link "«" at bounding box center [123, 154] width 2 height 5
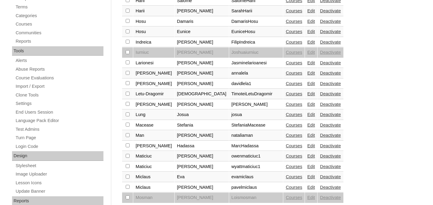
scroll to position [234, 0]
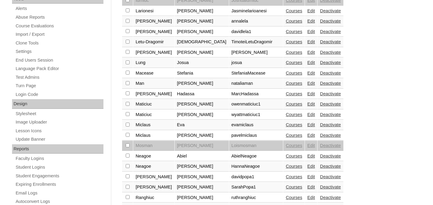
click at [307, 94] on link "Edit" at bounding box center [311, 93] width 8 height 5
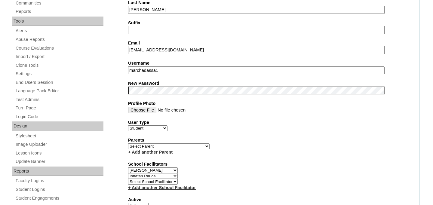
scroll to position [280, 0]
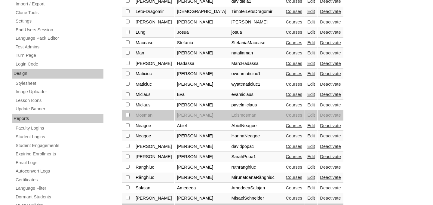
scroll to position [286, 0]
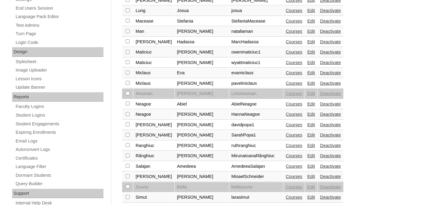
click at [307, 73] on link "Edit" at bounding box center [311, 72] width 8 height 5
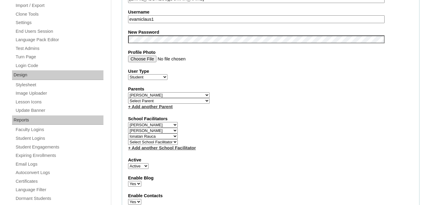
scroll to position [271, 0]
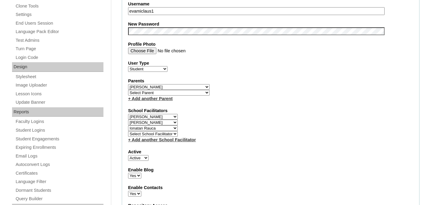
click at [175, 128] on select "Select School Facilitator Marinela Carausu Emilian Cira Nadia Cira Ruhama Gafin…" at bounding box center [153, 128] width 50 height 6
select select
click at [128, 126] on select "Select School Facilitator Marinela Carausu Emilian Cira Nadia Cira Ruhama Gafin…" at bounding box center [153, 128] width 50 height 6
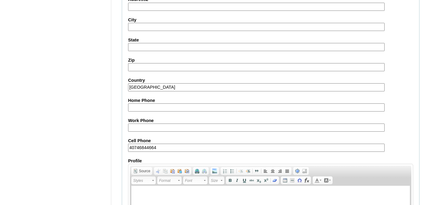
scroll to position [748, 0]
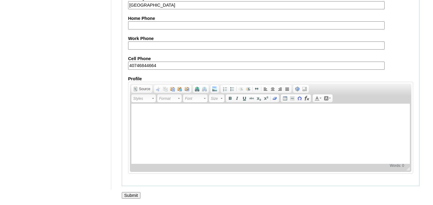
click at [131, 196] on input "Submit" at bounding box center [131, 195] width 19 height 7
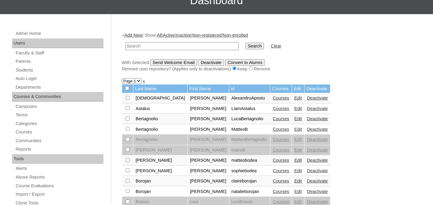
scroll to position [8, 0]
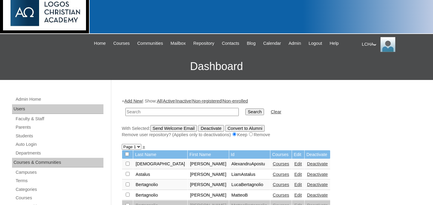
click at [143, 147] on link "»" at bounding box center [144, 146] width 2 height 5
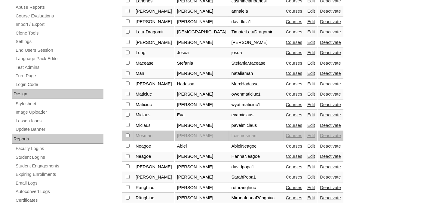
scroll to position [265, 0]
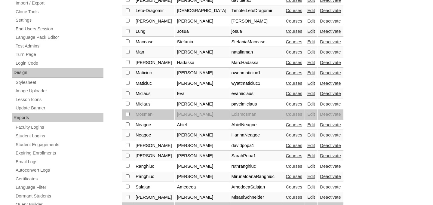
click at [307, 126] on link "Edit" at bounding box center [311, 124] width 8 height 5
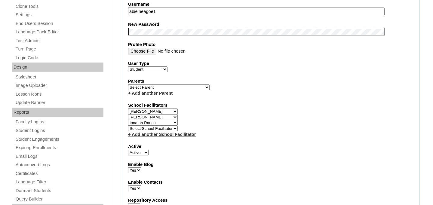
scroll to position [281, 0]
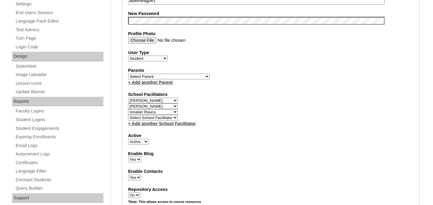
click at [155, 107] on select "Select School Facilitator [PERSON_NAME] [PERSON_NAME] [PERSON_NAME] [PERSON_NAM…" at bounding box center [153, 106] width 50 height 6
select select
click at [128, 104] on select "Select School Facilitator [PERSON_NAME] [PERSON_NAME] [PERSON_NAME] [PERSON_NAM…" at bounding box center [153, 106] width 50 height 6
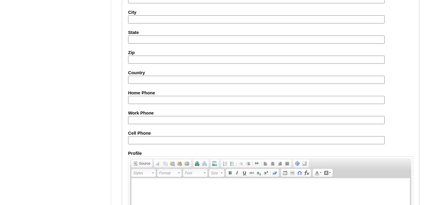
scroll to position [742, 0]
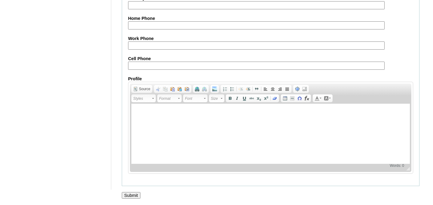
click at [133, 195] on input "Submit" at bounding box center [131, 195] width 19 height 7
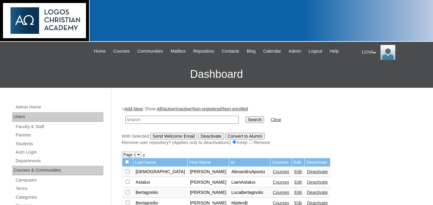
click at [143, 157] on link "»" at bounding box center [144, 154] width 2 height 5
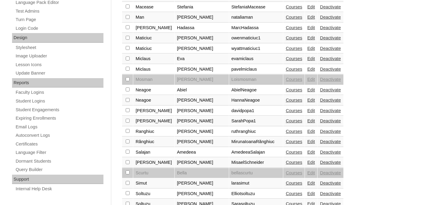
scroll to position [299, 0]
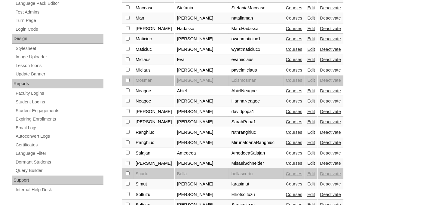
click at [307, 103] on link "Edit" at bounding box center [311, 101] width 8 height 5
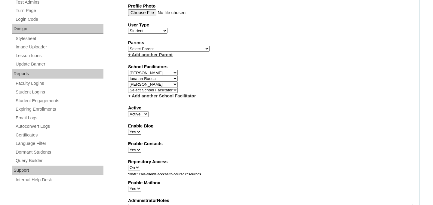
scroll to position [297, 0]
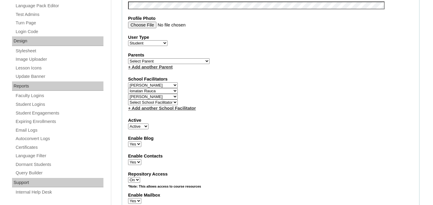
click at [172, 95] on select "Select School Facilitator [PERSON_NAME] Carausu [PERSON_NAME] [PERSON_NAME] [PE…" at bounding box center [153, 97] width 50 height 6
select select
click at [128, 94] on select "Select School Facilitator [PERSON_NAME] Carausu [PERSON_NAME] [PERSON_NAME] [PE…" at bounding box center [153, 97] width 50 height 6
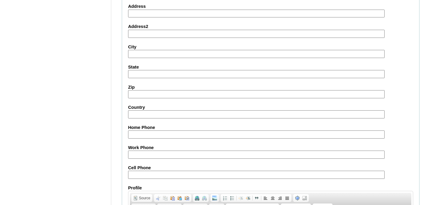
scroll to position [742, 0]
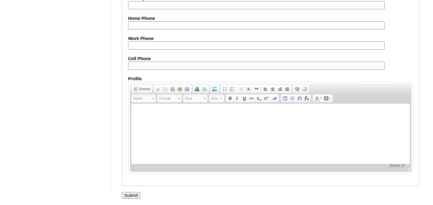
click at [134, 195] on input "Submit" at bounding box center [131, 195] width 19 height 7
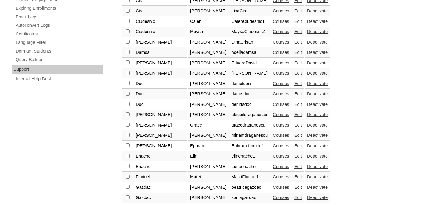
scroll to position [500, 0]
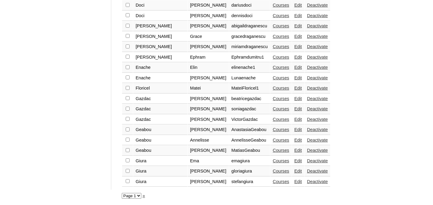
click at [145, 197] on link "»" at bounding box center [144, 195] width 2 height 5
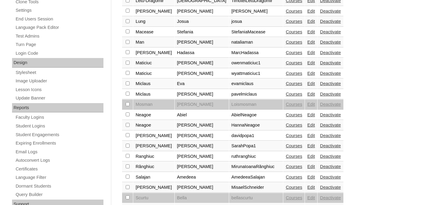
scroll to position [285, 0]
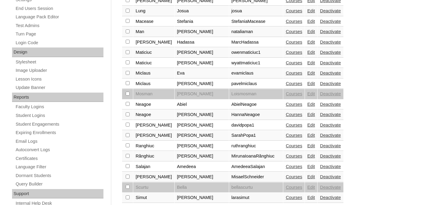
click at [307, 147] on link "Edit" at bounding box center [311, 145] width 8 height 5
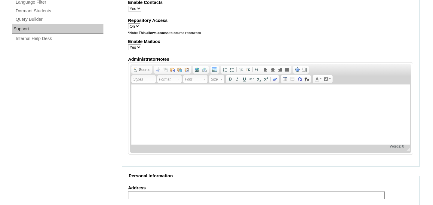
scroll to position [354, 0]
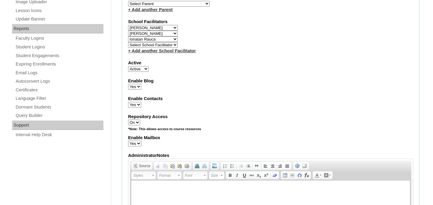
click at [166, 34] on select "Select School Facilitator [PERSON_NAME] [PERSON_NAME] [PERSON_NAME] [PERSON_NAM…" at bounding box center [153, 34] width 50 height 6
select select
click at [128, 31] on select "Select School Facilitator [PERSON_NAME] [PERSON_NAME] [PERSON_NAME] [PERSON_NAM…" at bounding box center [153, 34] width 50 height 6
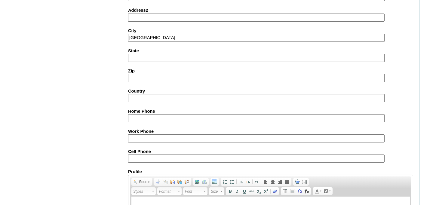
scroll to position [742, 0]
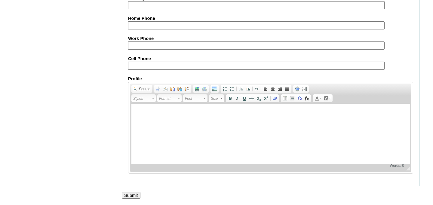
click at [132, 196] on input "Submit" at bounding box center [131, 195] width 19 height 7
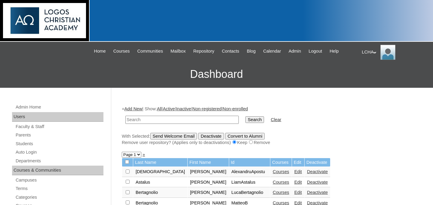
click at [144, 156] on link "»" at bounding box center [144, 154] width 2 height 5
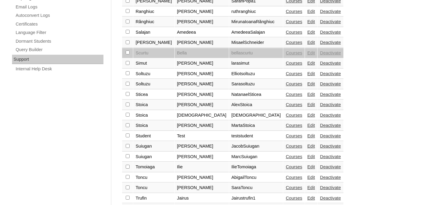
scroll to position [418, 0]
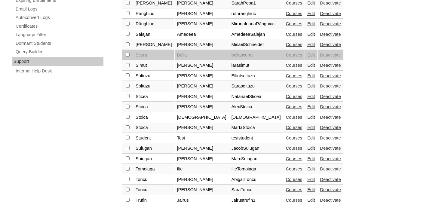
click at [307, 37] on link "Edit" at bounding box center [311, 34] width 8 height 5
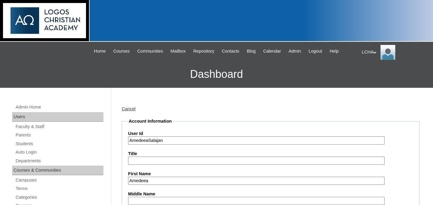
click at [370, 49] on div "LCHA My Profile My Settings Logout" at bounding box center [394, 52] width 65 height 15
